Goal: Transaction & Acquisition: Purchase product/service

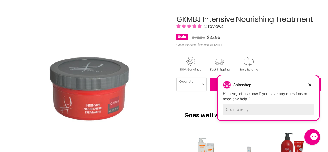
scroll to position [77, 0]
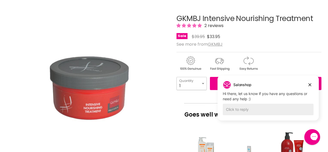
click at [202, 83] on select "1 2 3 4 5 6 7 8 9 10+" at bounding box center [191, 83] width 30 height 13
select select "3"
type input "3"
click at [284, 59] on div "Main content" at bounding box center [248, 62] width 145 height 20
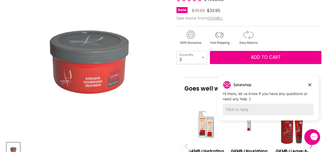
scroll to position [105, 0]
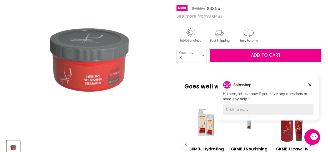
click at [218, 36] on img "Main content" at bounding box center [219, 35] width 28 height 16
click at [219, 36] on img "Main content" at bounding box center [219, 35] width 28 height 16
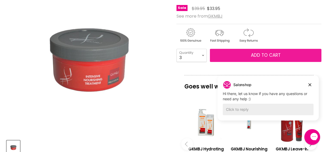
click at [263, 55] on span "Add to cart" at bounding box center [266, 55] width 30 height 6
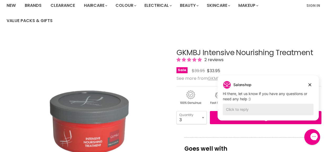
scroll to position [0, 0]
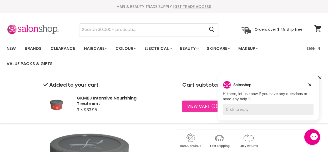
click at [202, 107] on link "View cart ( 3 ) / Checkout" at bounding box center [216, 107] width 68 height 12
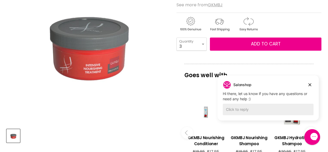
scroll to position [120, 0]
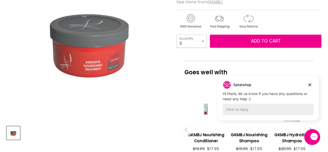
click at [204, 41] on select "1 2 3 4 5 6 7 8 9 10+" at bounding box center [191, 41] width 30 height 13
select select "5"
type input "5"
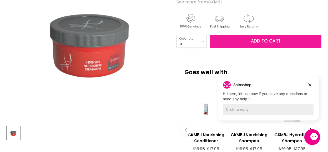
click at [263, 42] on span "Add to cart" at bounding box center [266, 41] width 30 height 6
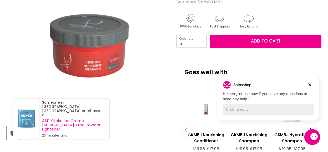
click at [202, 42] on select "1 2 3 4 5 6 7 8 9 10+" at bounding box center [191, 41] width 30 height 13
select select "3"
type input "3"
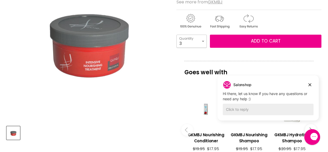
click at [203, 40] on select "1 2 3 4 5 6 7 8 9 10+" at bounding box center [191, 41] width 30 height 13
select select "4"
type input "4"
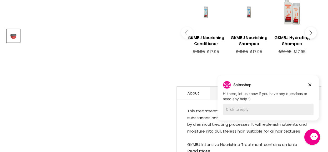
scroll to position [215, 0]
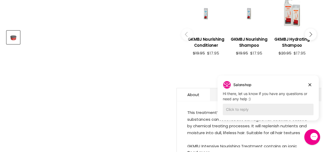
click at [311, 33] on icon "Main content" at bounding box center [309, 34] width 5 height 5
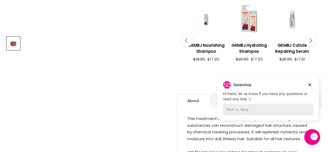
scroll to position [209, 0]
click at [312, 40] on button "Main content" at bounding box center [311, 41] width 12 height 12
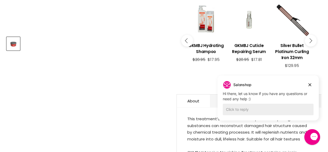
click at [312, 40] on button "Main content" at bounding box center [311, 41] width 12 height 12
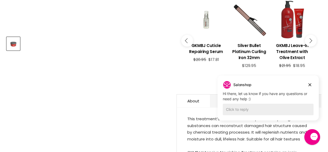
scroll to position [209, 0]
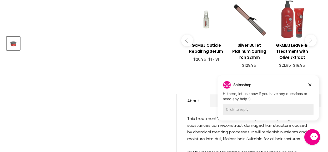
click at [290, 34] on div "Main content" at bounding box center [292, 20] width 38 height 38
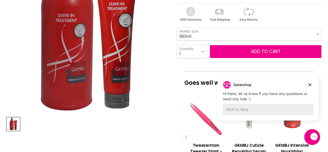
scroll to position [128, 0]
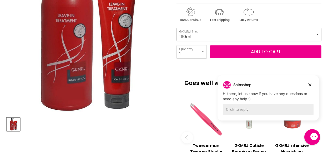
click at [316, 33] on select "160ml 500ml" at bounding box center [248, 34] width 145 height 13
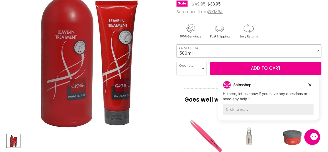
scroll to position [105, 0]
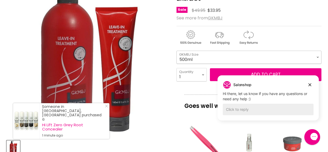
click at [316, 56] on select "160ml 500ml" at bounding box center [248, 57] width 145 height 13
select select "160ml"
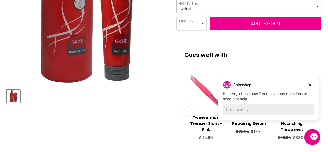
scroll to position [164, 0]
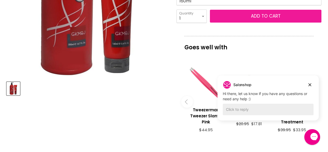
click at [257, 16] on button "Add to cart" at bounding box center [265, 16] width 111 height 13
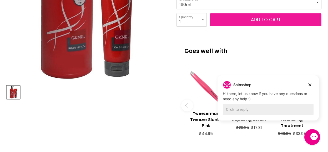
scroll to position [156, 0]
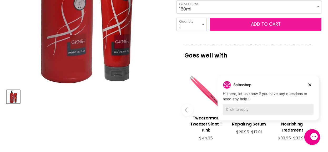
click at [262, 23] on button "Add to cart" at bounding box center [265, 24] width 111 height 13
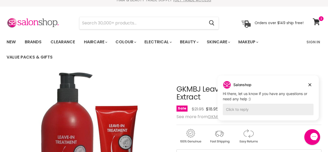
scroll to position [0, 0]
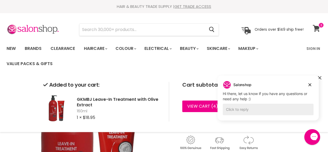
click at [315, 29] on icon at bounding box center [315, 28] width 7 height 7
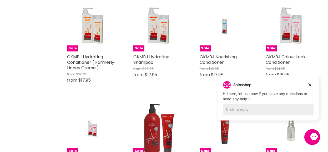
scroll to position [235, 0]
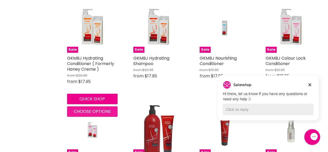
click at [88, 109] on span "Choose options" at bounding box center [92, 112] width 37 height 6
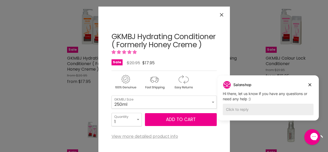
scroll to position [6, 0]
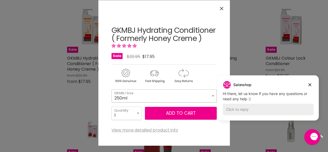
click at [155, 98] on select "250ml 1 Litre" at bounding box center [163, 95] width 105 height 13
click at [134, 98] on select "250ml 1 Litre" at bounding box center [163, 95] width 105 height 13
select select "250ml"
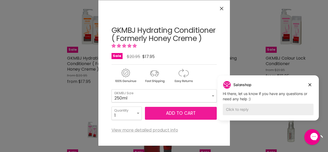
click at [174, 112] on button "Add to cart" at bounding box center [181, 113] width 72 height 13
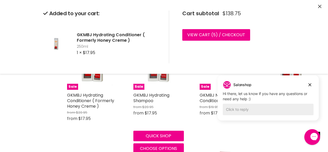
scroll to position [209, 0]
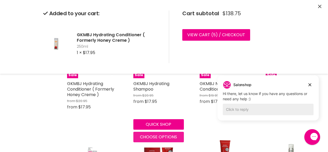
click at [157, 135] on div "Sale GKMBJ Hydrating Shampoo from $20.95 from $17.95 GKMBJ Quick shop Choose op…" at bounding box center [158, 85] width 61 height 125
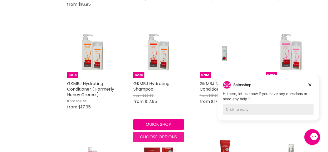
click at [159, 134] on span "Choose options" at bounding box center [158, 137] width 37 height 6
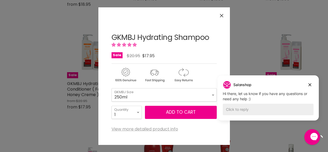
scroll to position [0, 0]
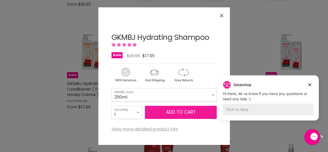
click at [169, 111] on span "Add to cart" at bounding box center [181, 112] width 30 height 6
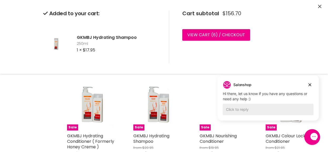
scroll to position [157, 0]
click at [309, 84] on icon "Dismiss campaign" at bounding box center [309, 85] width 3 height 3
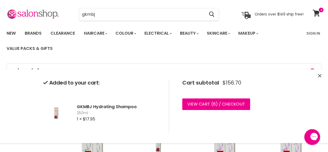
scroll to position [0, 0]
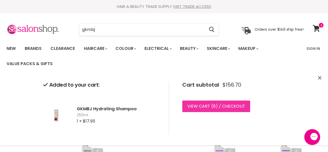
click at [215, 104] on link "View cart ( 6 ) / Checkout" at bounding box center [216, 107] width 68 height 12
